Goal: Task Accomplishment & Management: Use online tool/utility

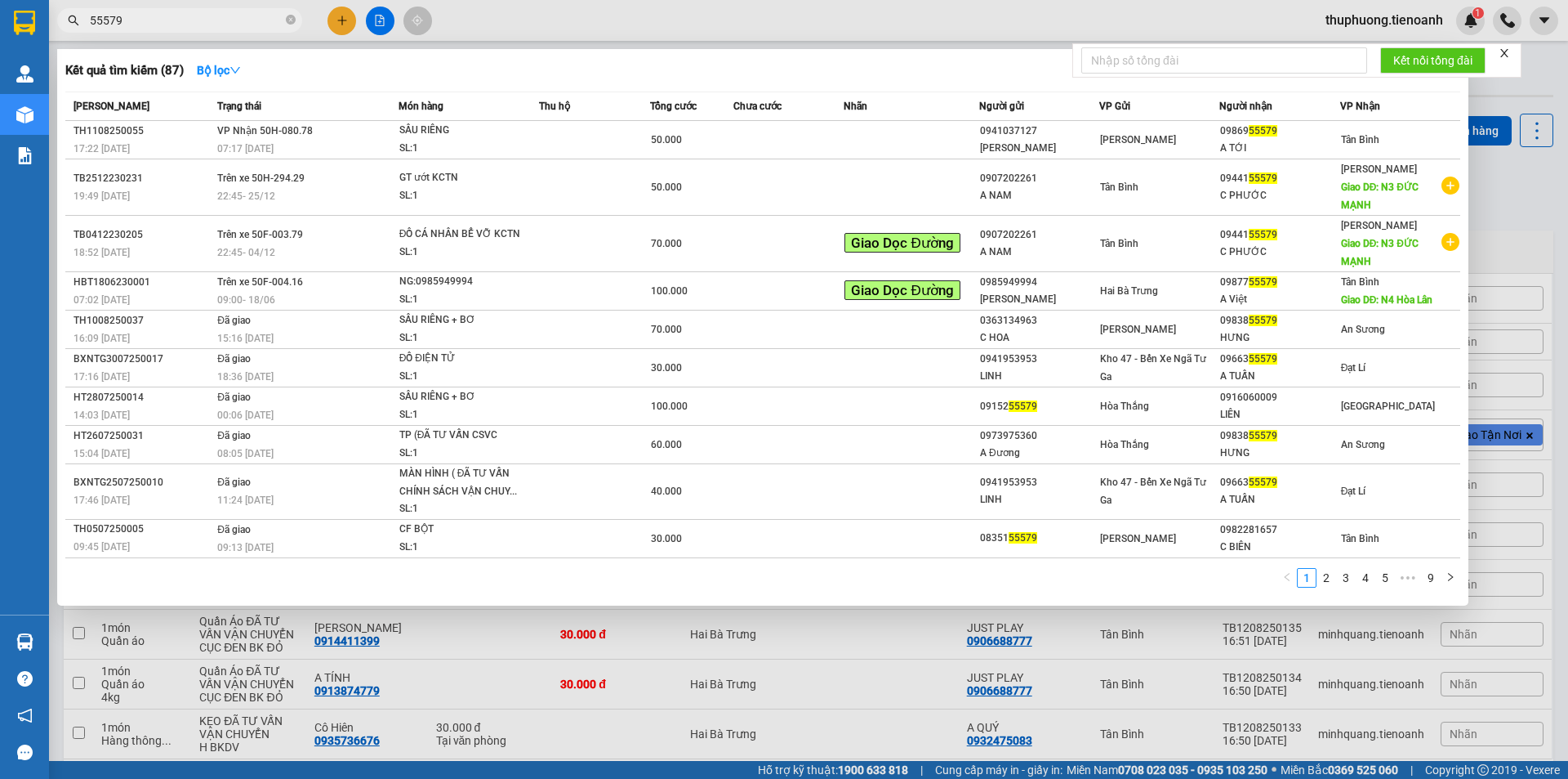
click at [0, 12] on section "Kết quả tìm kiếm ( 87 ) Bộ lọc Mã ĐH Trạng thái Món hàng Thu hộ Tổng cước Chưa …" at bounding box center [784, 389] width 1568 height 779
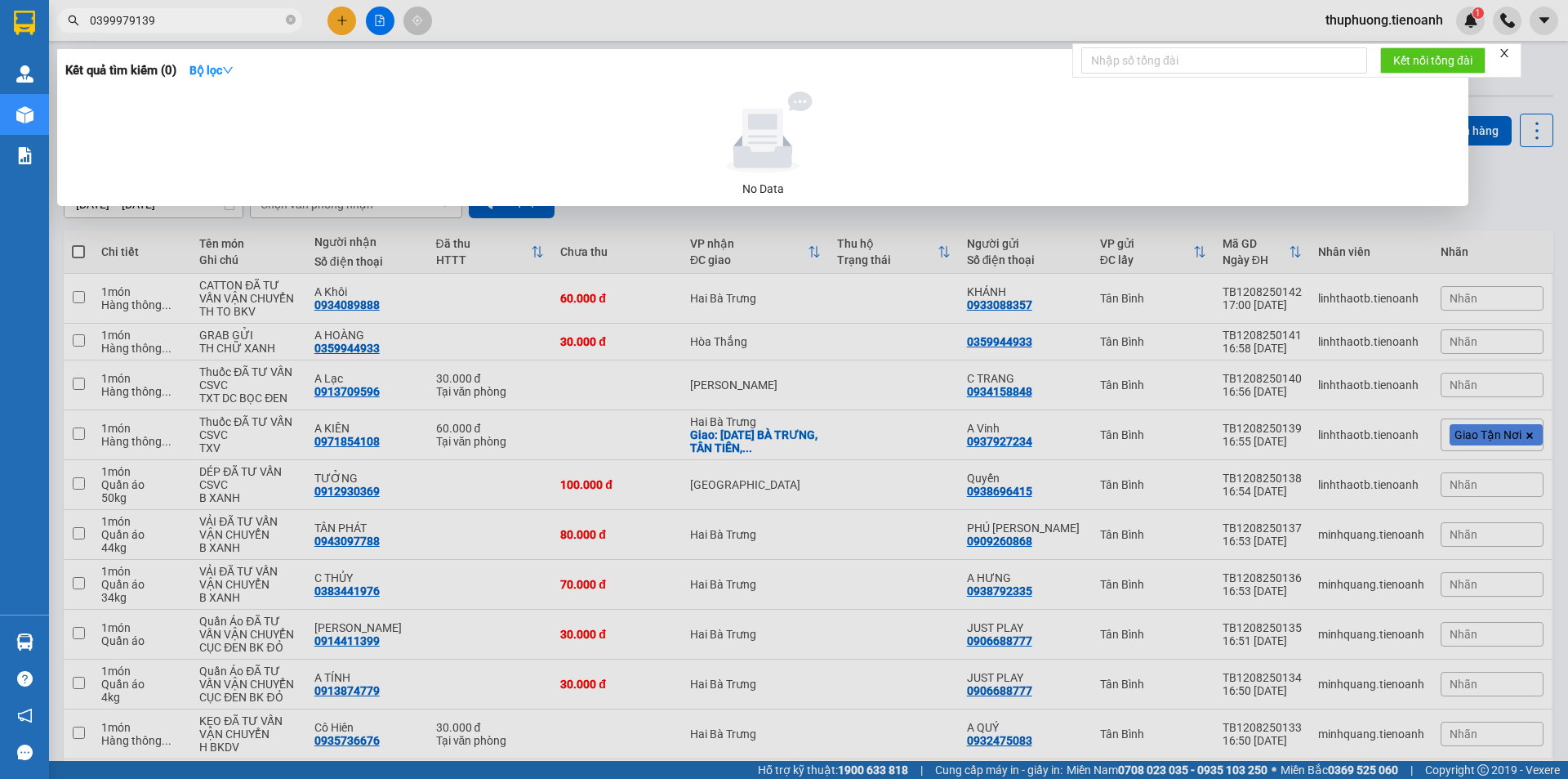
click at [173, 6] on div at bounding box center [784, 389] width 1568 height 779
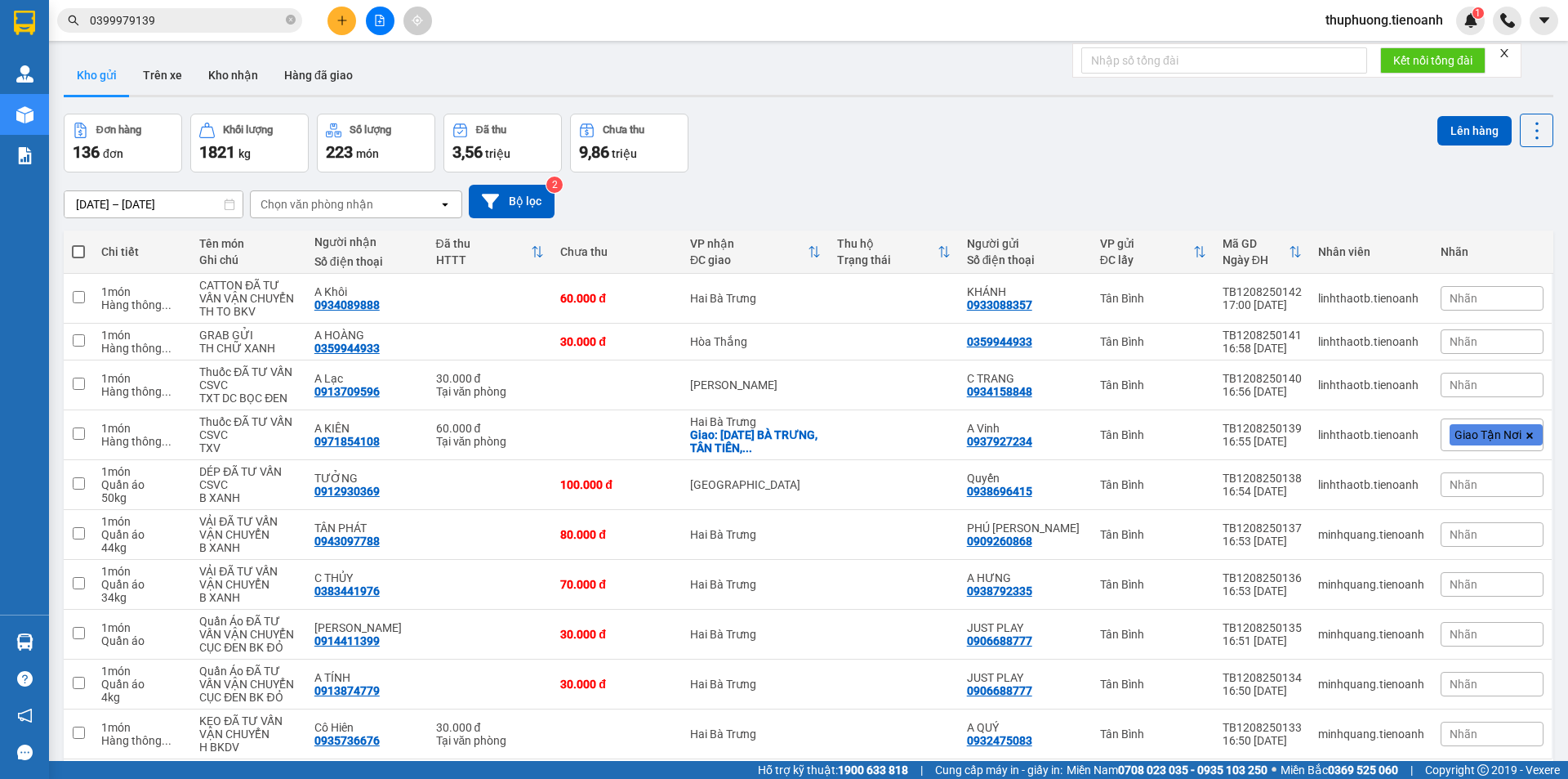
click at [173, 7] on div "Kết quả tìm kiếm ( 0 ) Bộ lọc No Data 0399979139" at bounding box center [159, 21] width 318 height 29
click at [182, 23] on input "0399979139" at bounding box center [186, 21] width 192 height 18
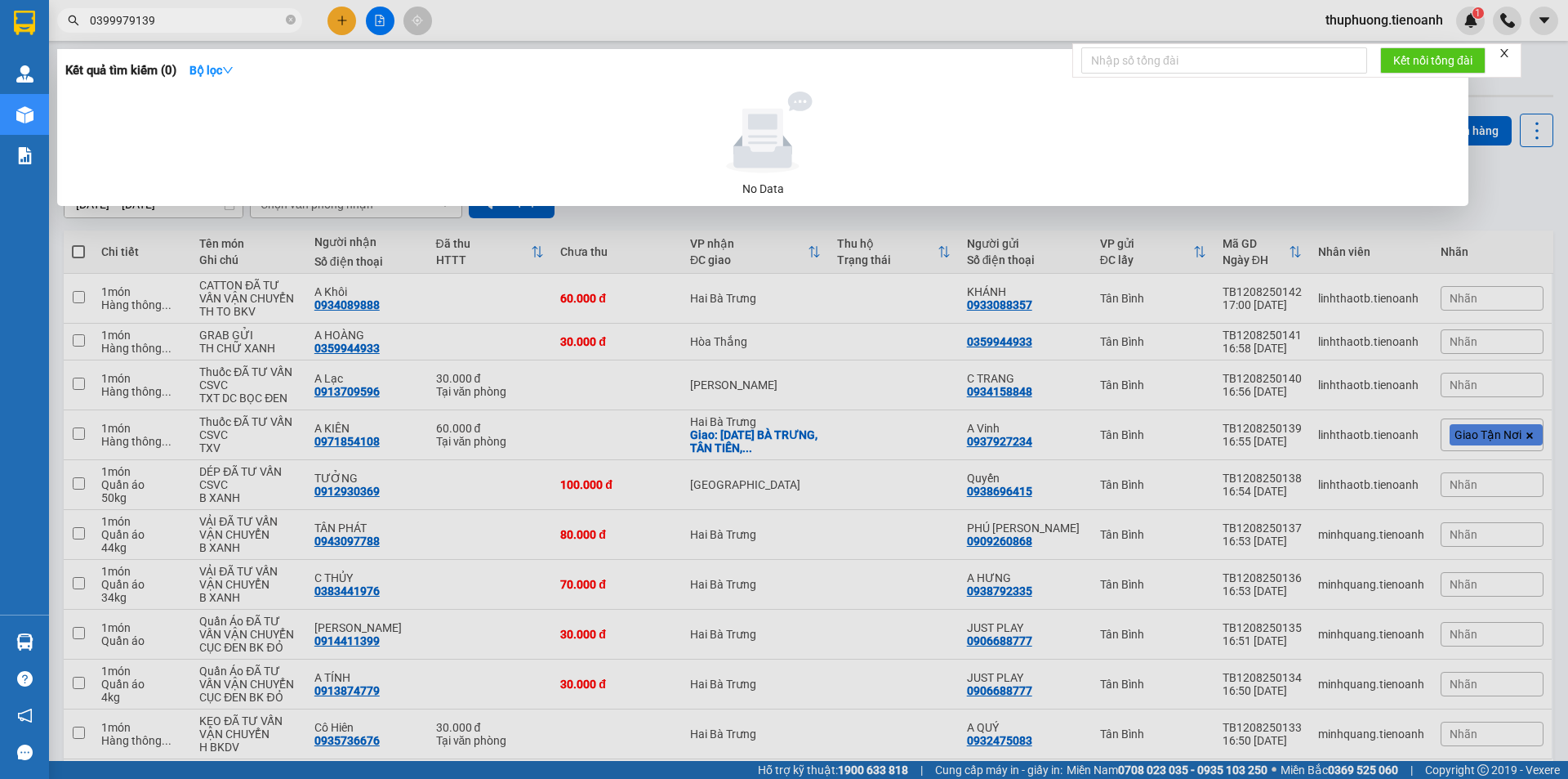
click at [182, 23] on input "0399979139" at bounding box center [186, 21] width 192 height 18
click at [187, 13] on input "0399979139" at bounding box center [186, 21] width 192 height 18
click at [188, 13] on input "0399979139" at bounding box center [186, 21] width 192 height 18
click at [189, 13] on input "0399979139" at bounding box center [186, 21] width 192 height 18
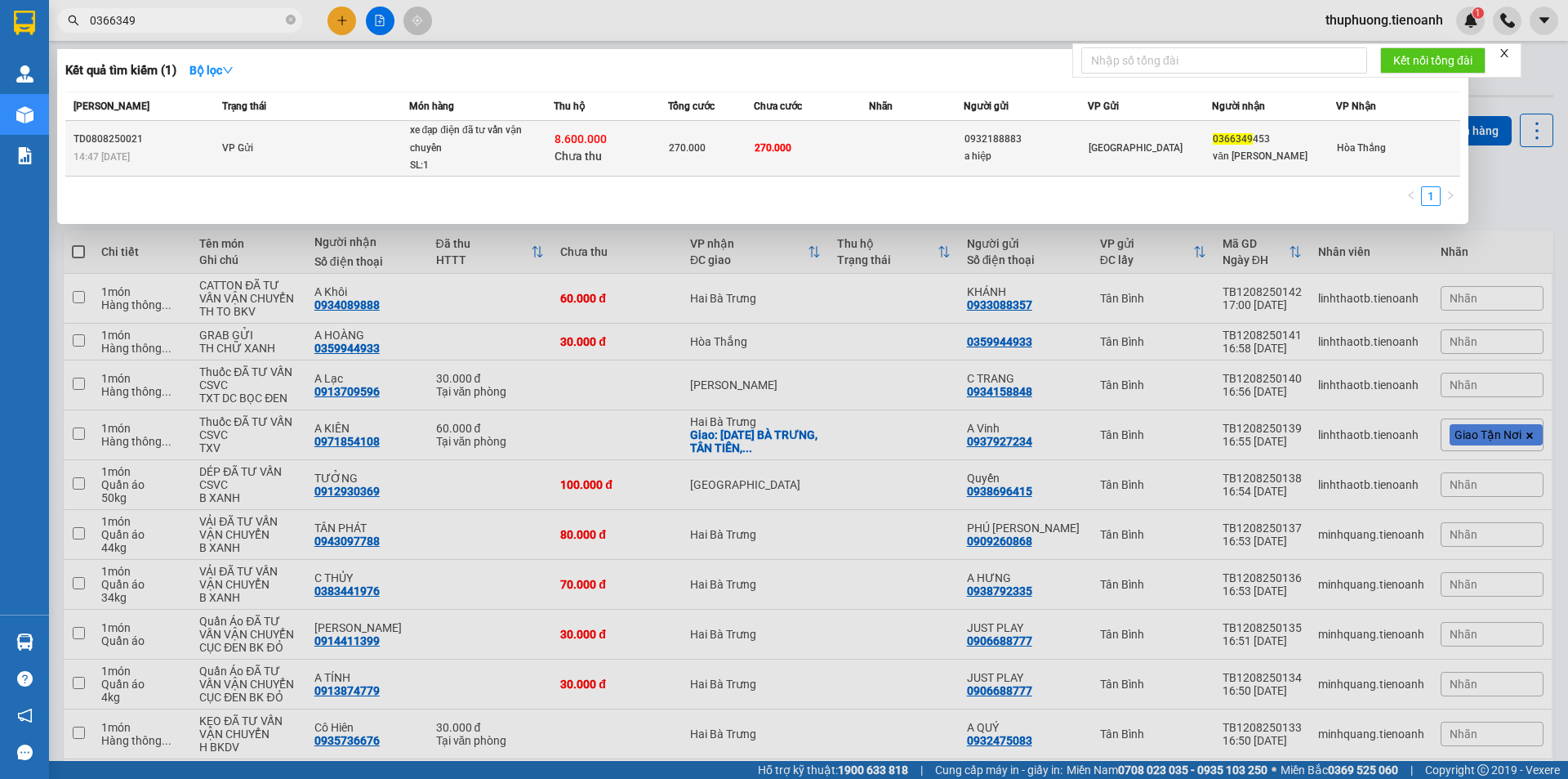
type input "0366349"
click at [1147, 159] on td "[GEOGRAPHIC_DATA]" at bounding box center [1149, 149] width 124 height 56
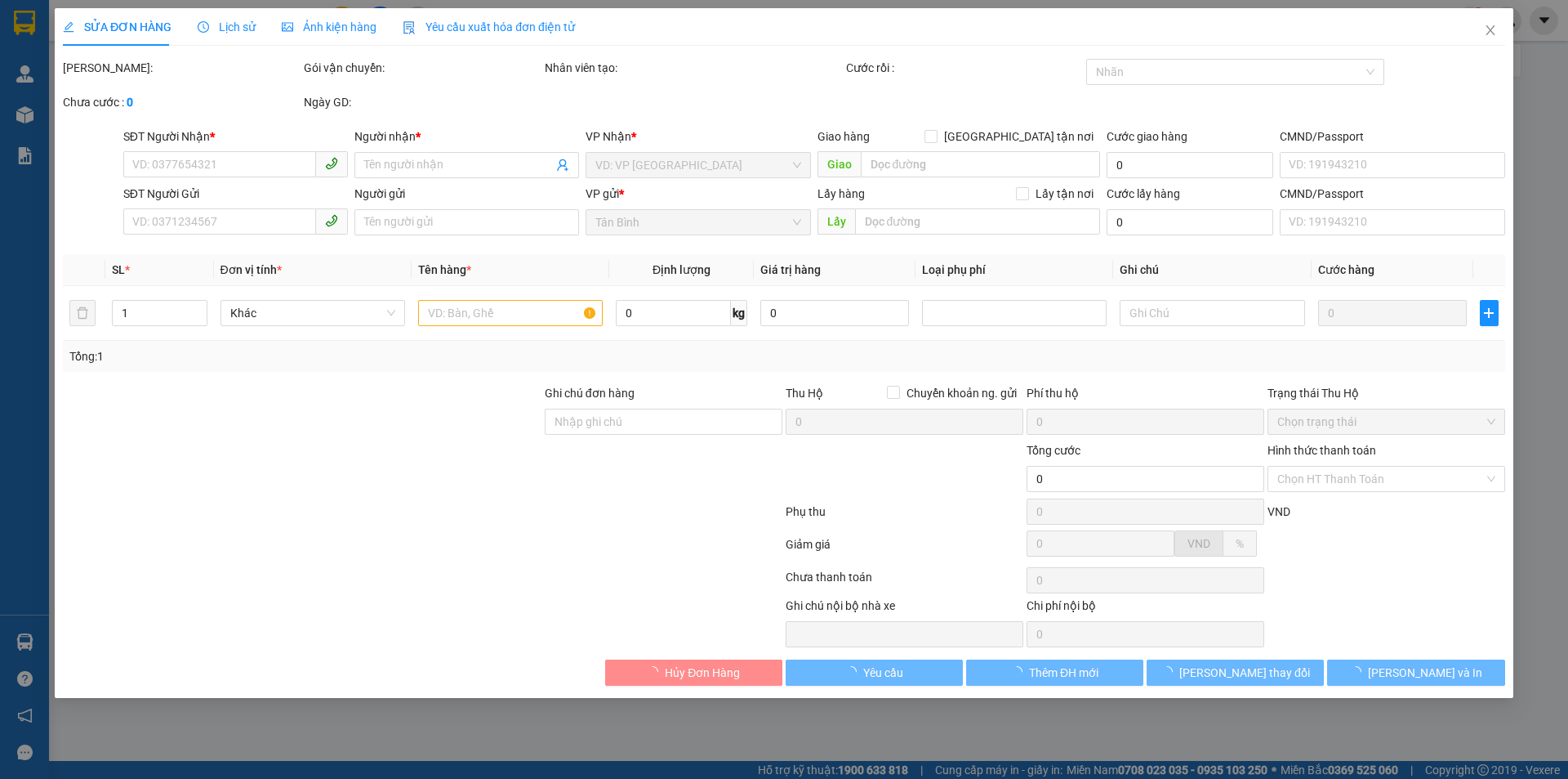
type input "0366349453"
type input "văn [PERSON_NAME]"
type input "0932188883"
type input "a hiệp"
type input "TH CR"
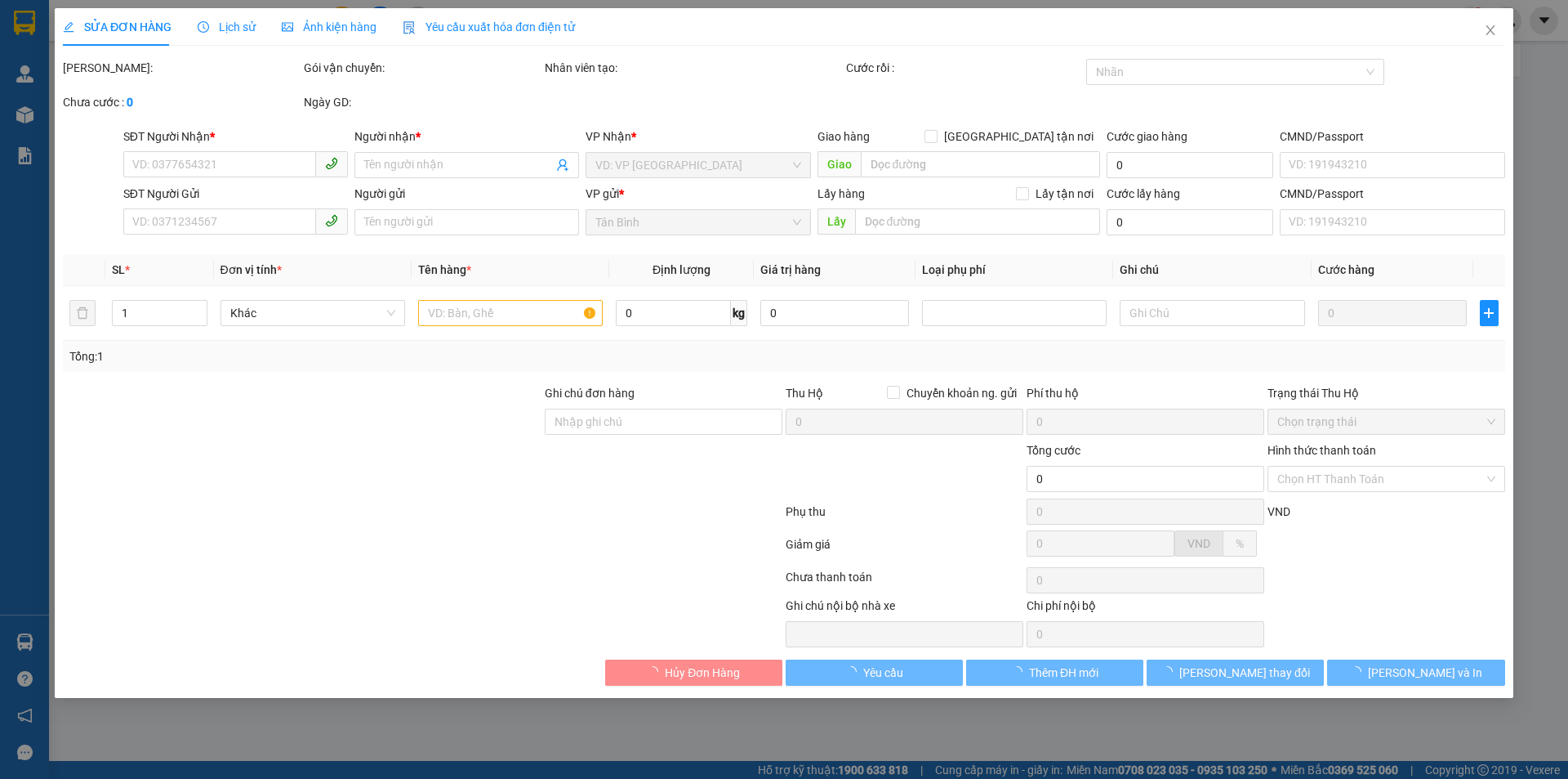
type input "8.600.000"
type input "270.000"
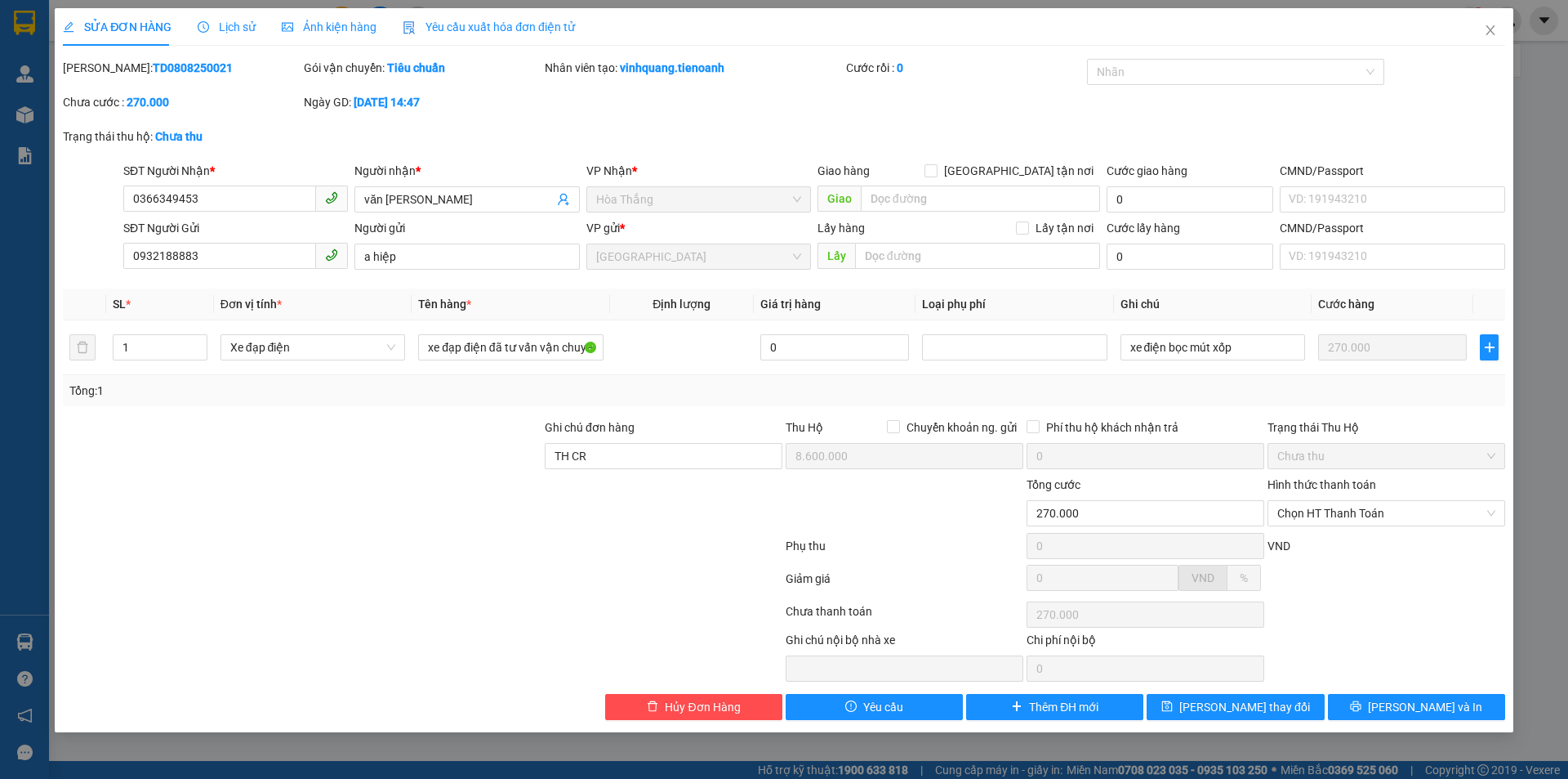
click at [218, 25] on span "Lịch sử" at bounding box center [226, 27] width 58 height 13
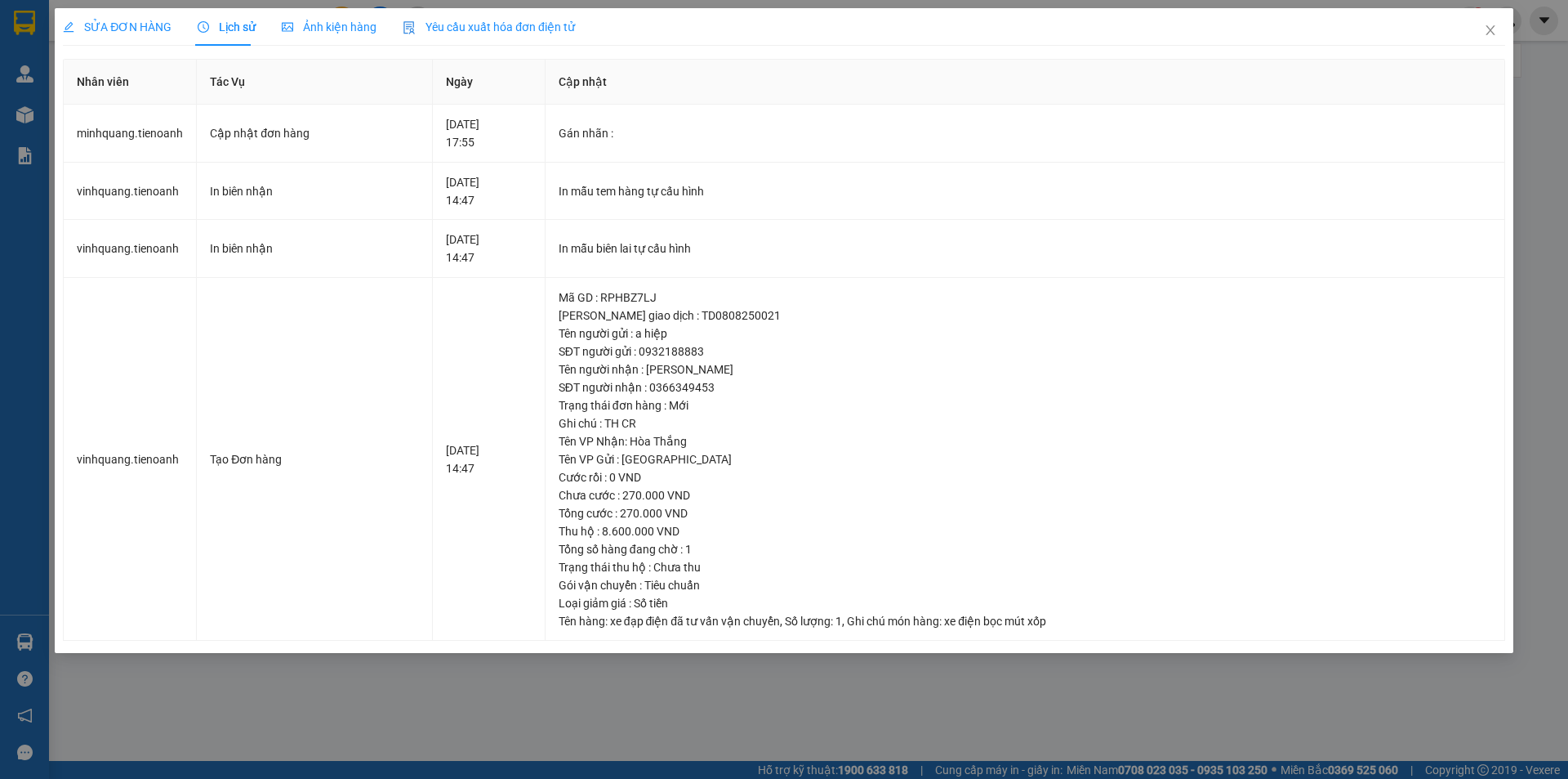
click at [119, 26] on span "SỬA ĐƠN HÀNG" at bounding box center [117, 27] width 109 height 13
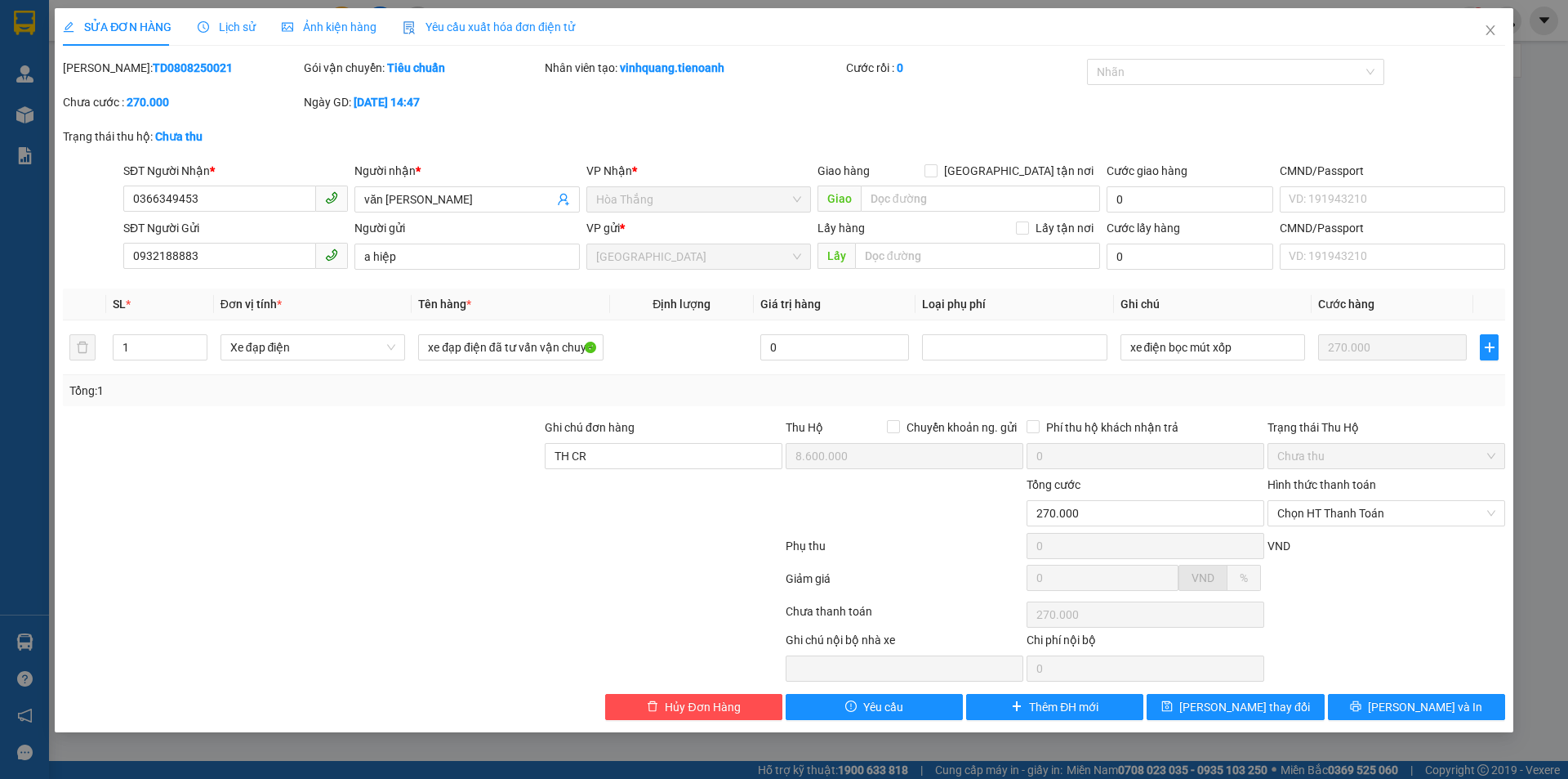
click at [326, 751] on div "SỬA ĐƠN HÀNG Lịch sử Ảnh kiện hàng Yêu cầu xuất hóa đơn điện tử Total Paid Fee …" at bounding box center [784, 389] width 1568 height 779
